Goal: Information Seeking & Learning: Learn about a topic

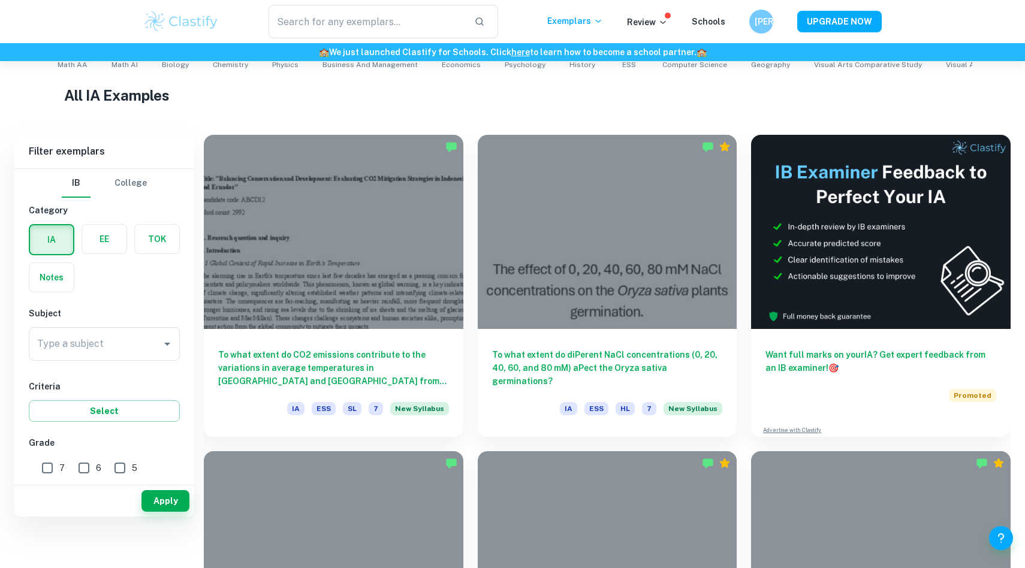
scroll to position [304, 0]
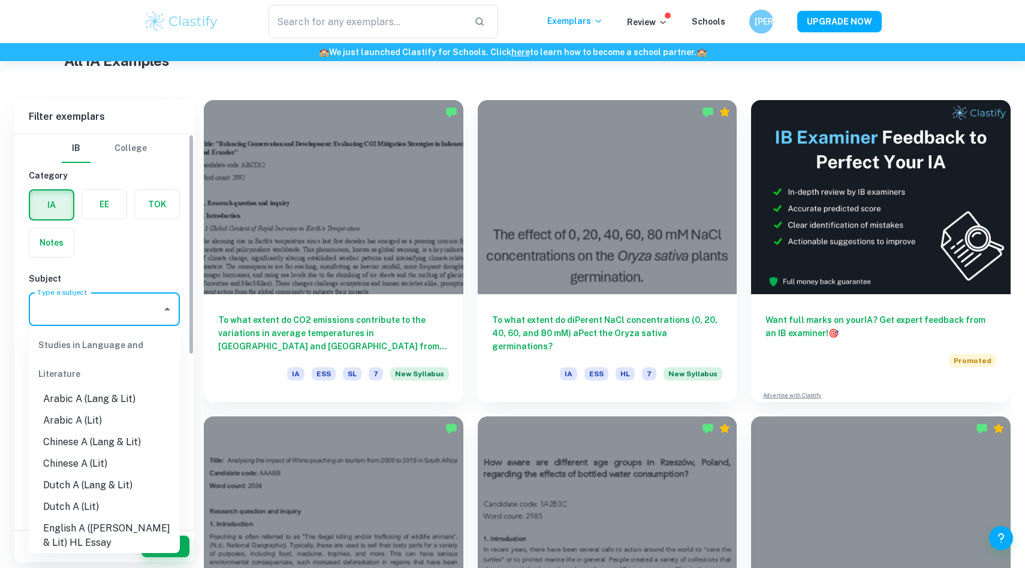
click at [129, 303] on input "Type a subject" at bounding box center [95, 309] width 122 height 23
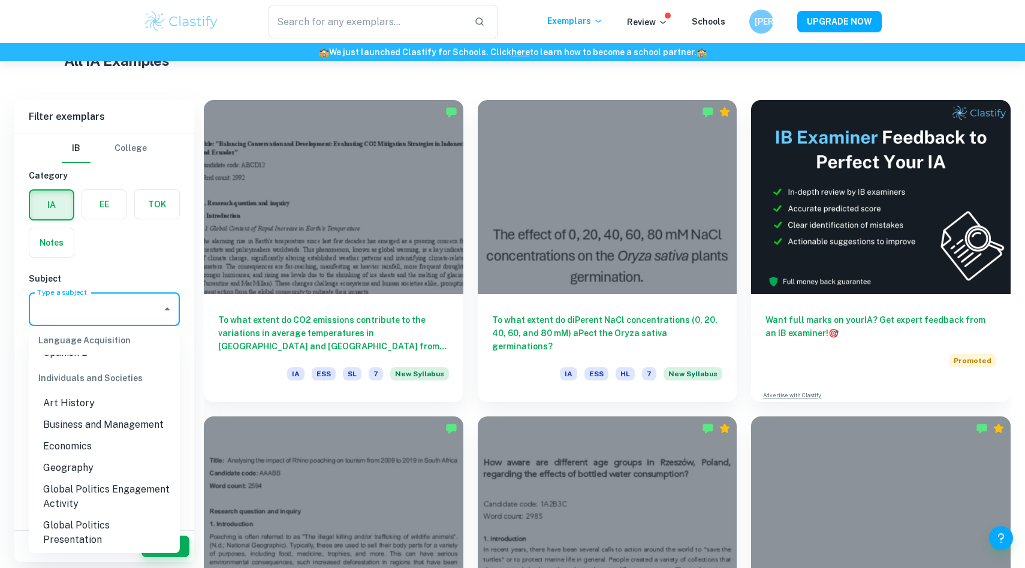
scroll to position [1097, 0]
click at [114, 413] on li "Business and Management" at bounding box center [104, 424] width 151 height 22
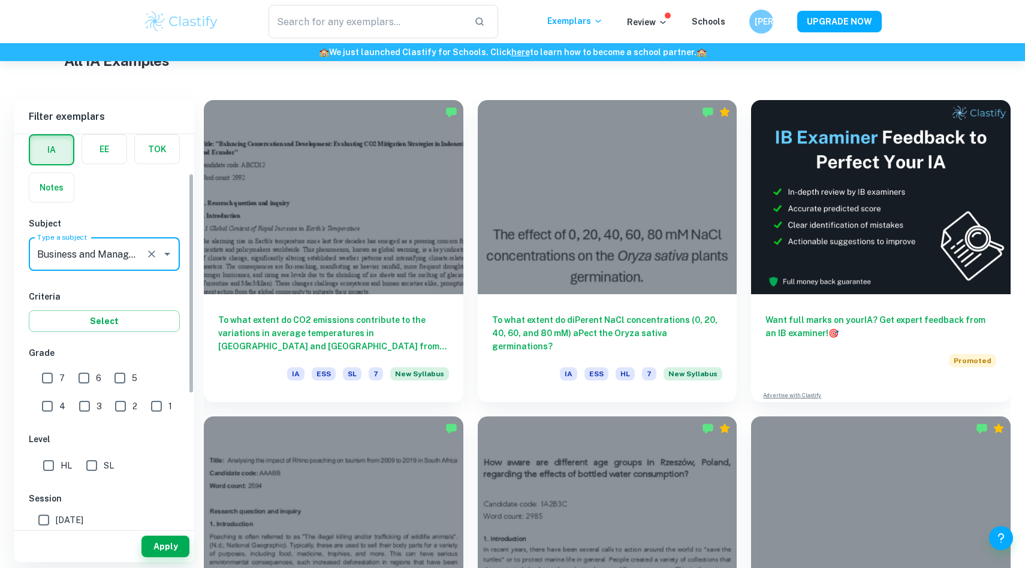
scroll to position [69, 0]
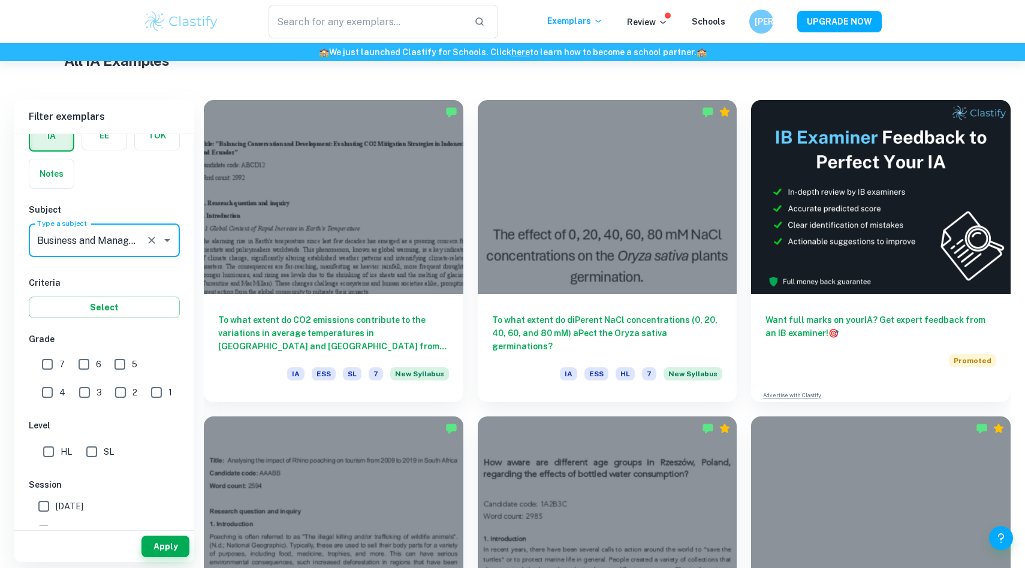
click at [47, 364] on input "7" at bounding box center [47, 364] width 24 height 24
checkbox input "true"
click at [89, 364] on input "6" at bounding box center [84, 364] width 24 height 24
checkbox input "true"
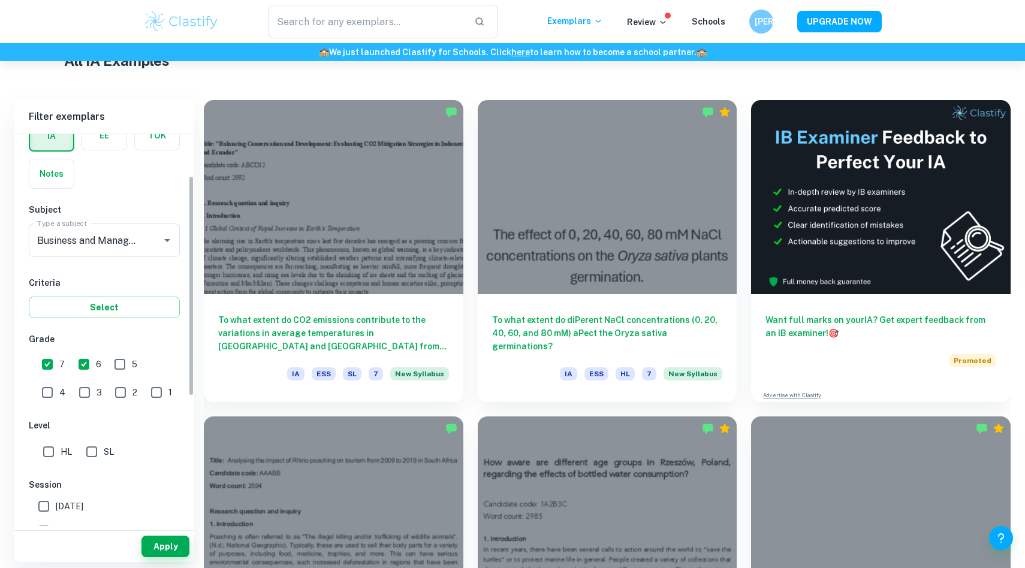
scroll to position [76, 0]
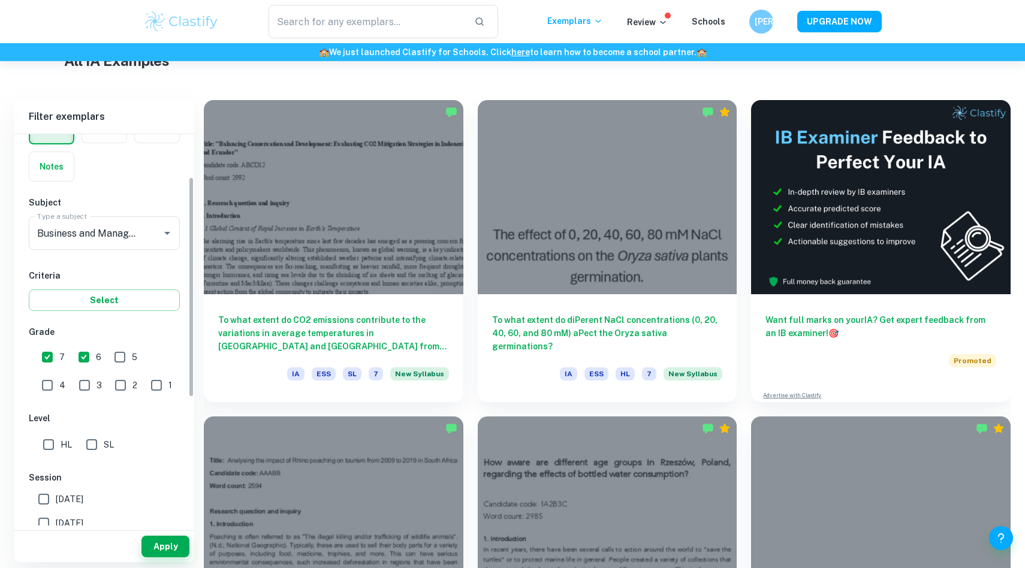
click at [27, 456] on div "IB College Category IA EE TOK Notes Subject Type a subject Type a subject Crite…" at bounding box center [104, 404] width 180 height 693
click at [39, 456] on div "IB College Category IA EE TOK Notes Subject Type a subject Type a subject Crite…" at bounding box center [104, 404] width 180 height 693
click at [44, 456] on div "IB College Category IA EE TOK Notes Subject Type a subject Type a subject Crite…" at bounding box center [104, 404] width 180 height 693
click at [47, 453] on input "HL" at bounding box center [49, 445] width 24 height 24
checkbox input "true"
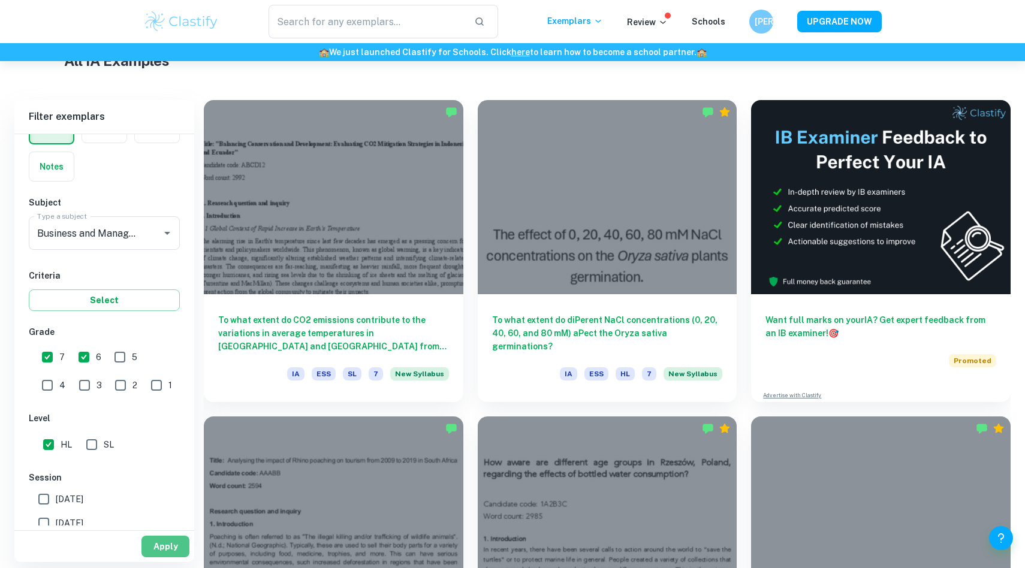
click at [180, 547] on button "Apply" at bounding box center [165, 547] width 48 height 22
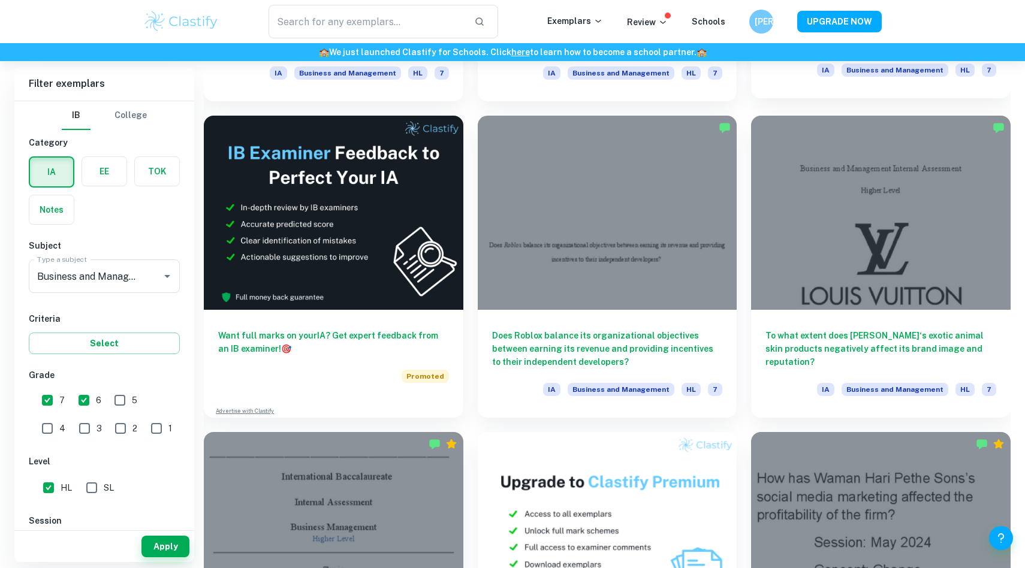
scroll to position [2193, 0]
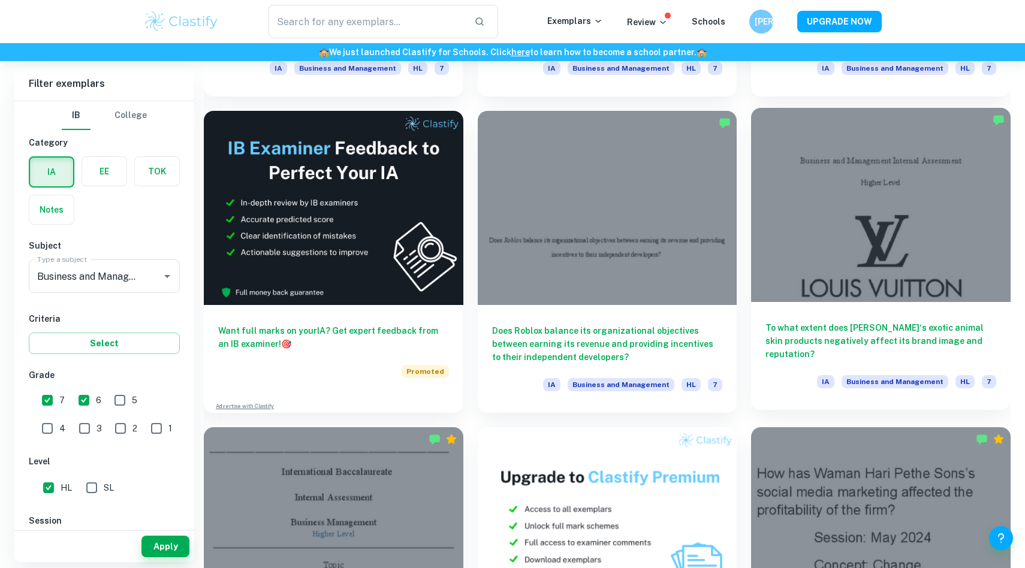
click at [913, 167] on div at bounding box center [880, 205] width 259 height 194
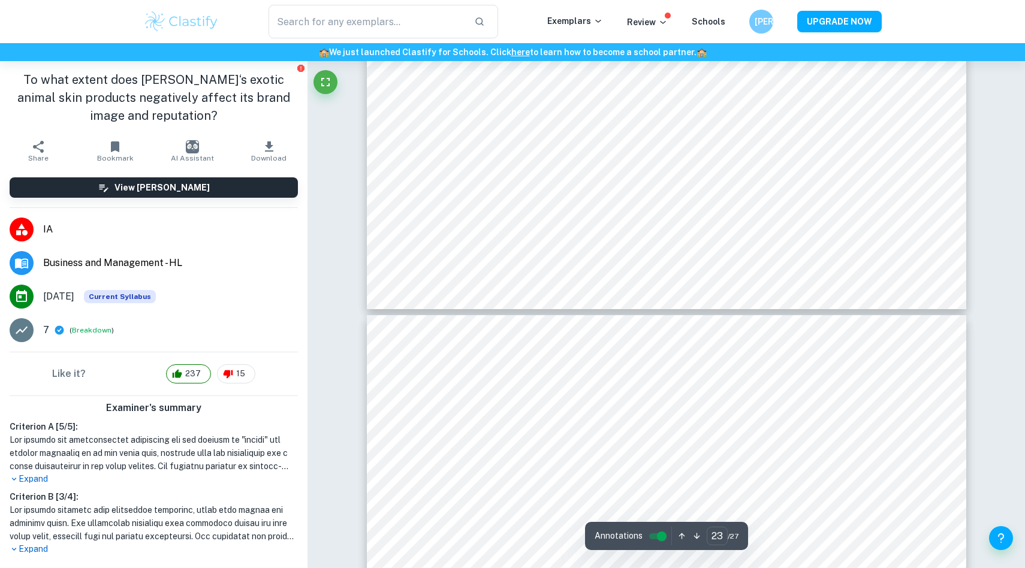
scroll to position [18227, 0]
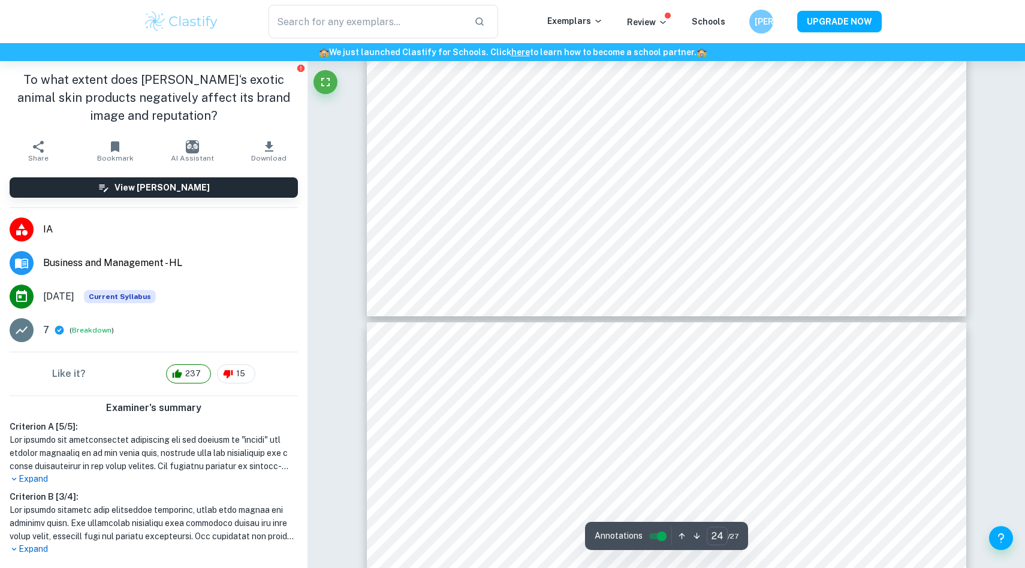
type input "25"
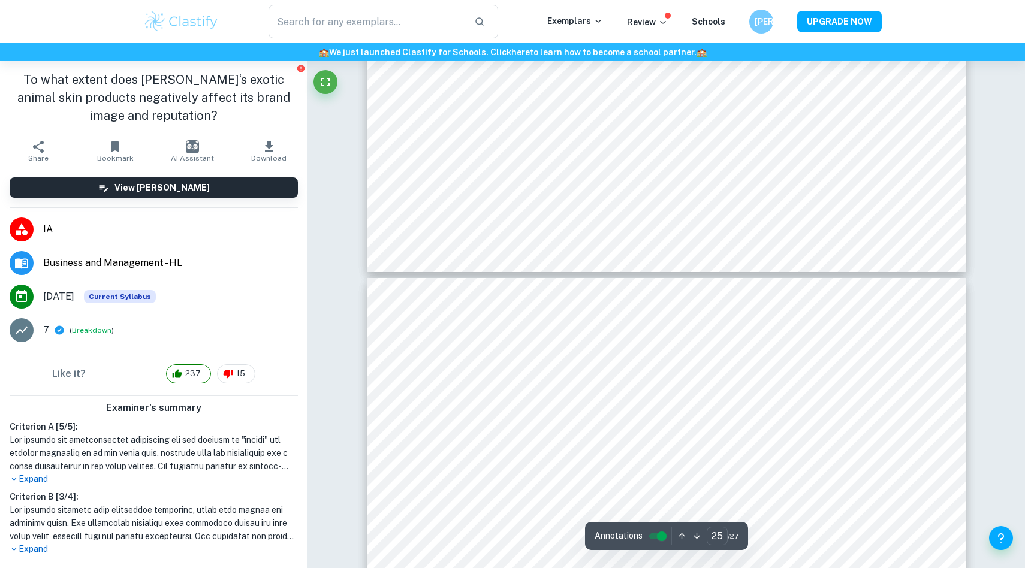
scroll to position [19043, 0]
